Goal: Information Seeking & Learning: Check status

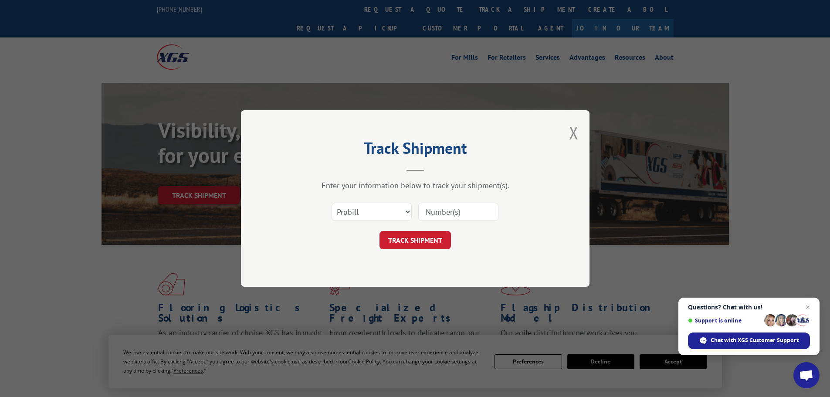
click at [441, 205] on input at bounding box center [458, 212] width 80 height 18
paste input "16566672"
type input "16566672"
click at [424, 237] on button "TRACK SHIPMENT" at bounding box center [414, 240] width 71 height 18
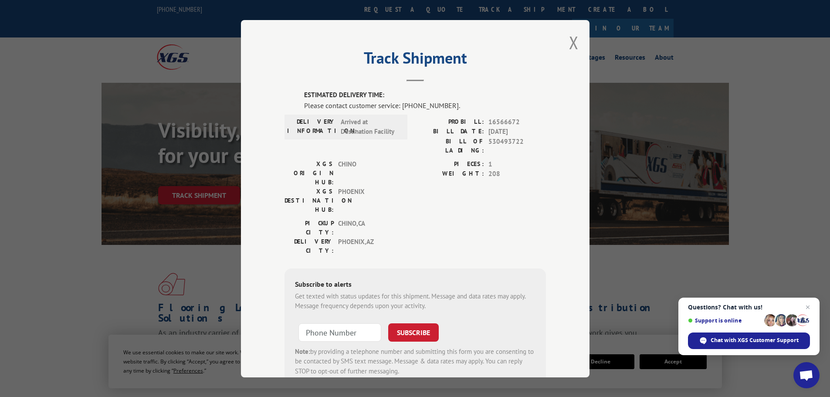
click at [77, 126] on div "Track Shipment ESTIMATED DELIVERY TIME: Please contact customer service: [PHONE…" at bounding box center [415, 198] width 830 height 397
click at [570, 41] on button "Close modal" at bounding box center [574, 42] width 10 height 23
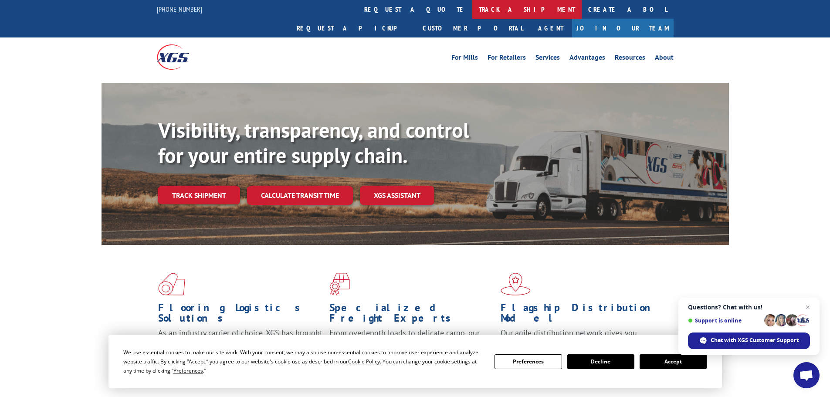
click at [472, 7] on link "track a shipment" at bounding box center [526, 9] width 109 height 19
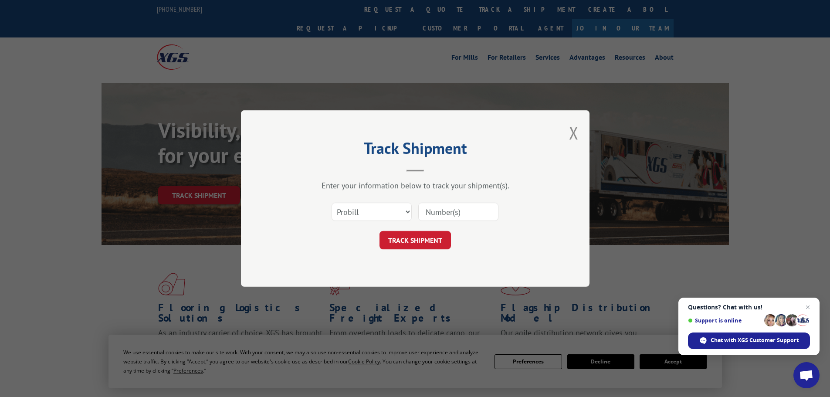
click at [467, 216] on input at bounding box center [458, 212] width 80 height 18
paste input "16566671"
type input "16566671"
click at [417, 244] on button "TRACK SHIPMENT" at bounding box center [414, 240] width 71 height 18
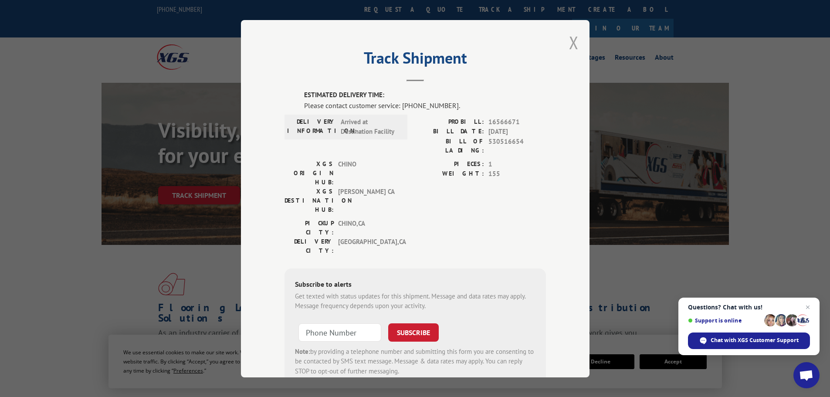
click at [569, 41] on button "Close modal" at bounding box center [574, 42] width 10 height 23
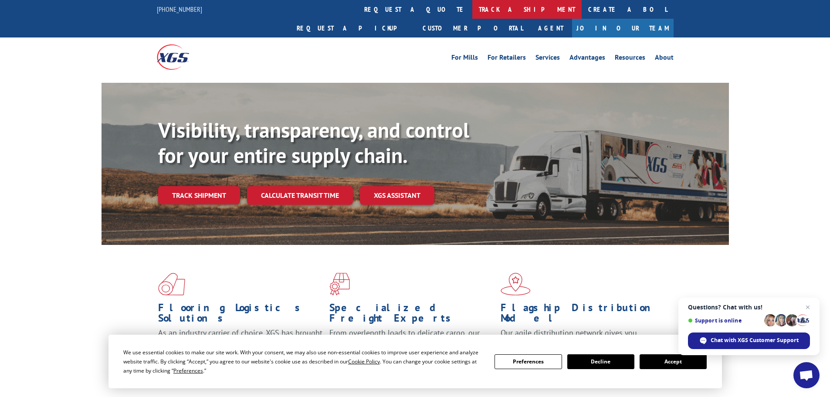
click at [472, 9] on link "track a shipment" at bounding box center [526, 9] width 109 height 19
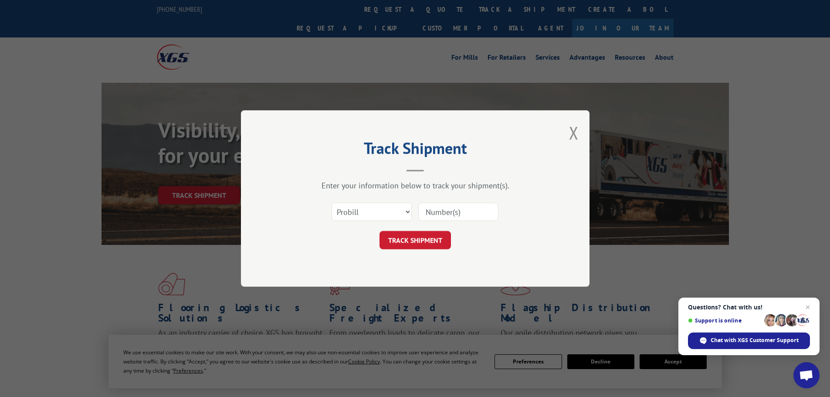
click at [445, 211] on input at bounding box center [458, 212] width 80 height 18
paste input "17501857"
type input "17501857"
click at [430, 238] on button "TRACK SHIPMENT" at bounding box center [414, 240] width 71 height 18
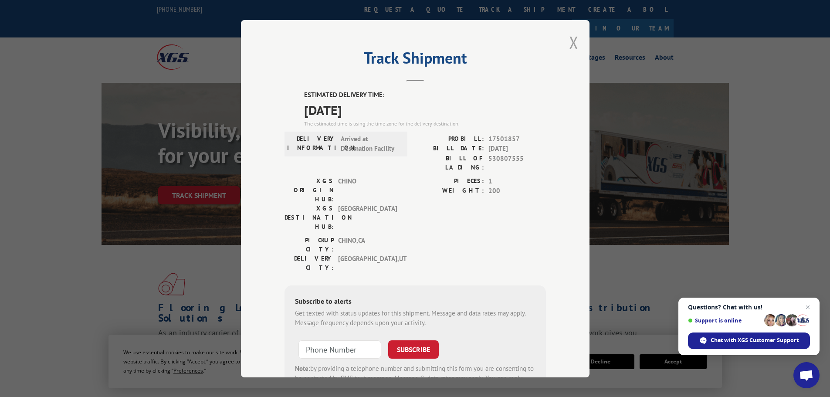
click at [570, 44] on button "Close modal" at bounding box center [574, 42] width 10 height 23
